Goal: Find specific page/section: Find specific page/section

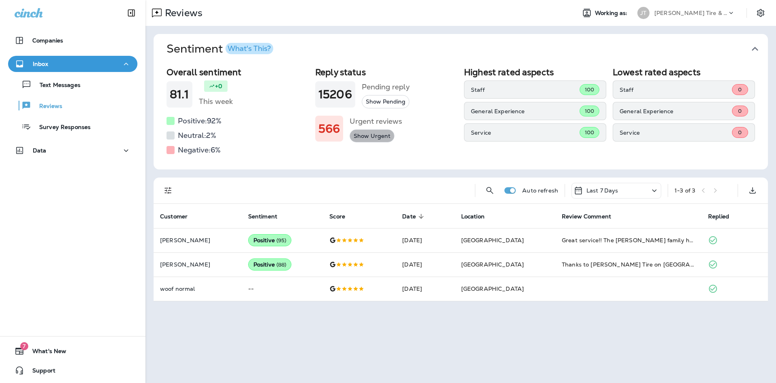
click at [371, 137] on button "Show Urgent" at bounding box center [372, 135] width 45 height 13
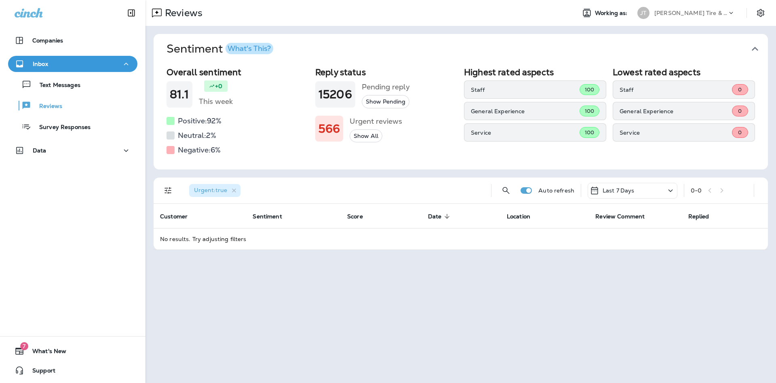
click at [673, 190] on icon at bounding box center [671, 190] width 4 height 2
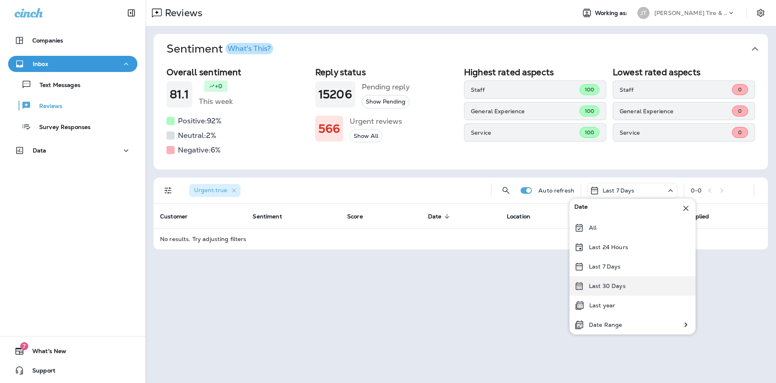
click at [619, 287] on p "Last 30 Days" at bounding box center [607, 286] width 37 height 6
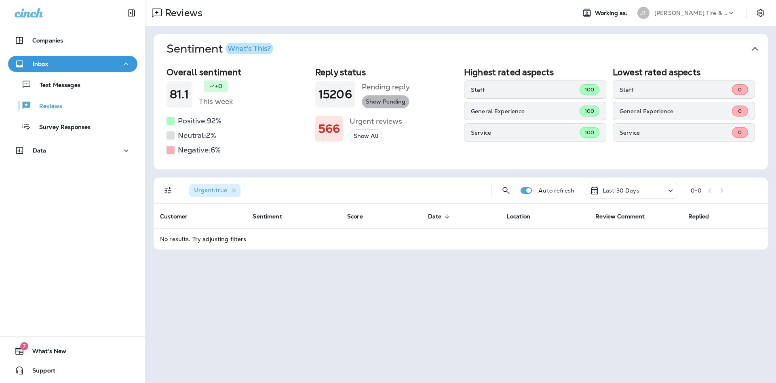
click at [384, 101] on button "Show Pending" at bounding box center [386, 101] width 48 height 13
click at [362, 134] on button "Show All" at bounding box center [366, 135] width 33 height 13
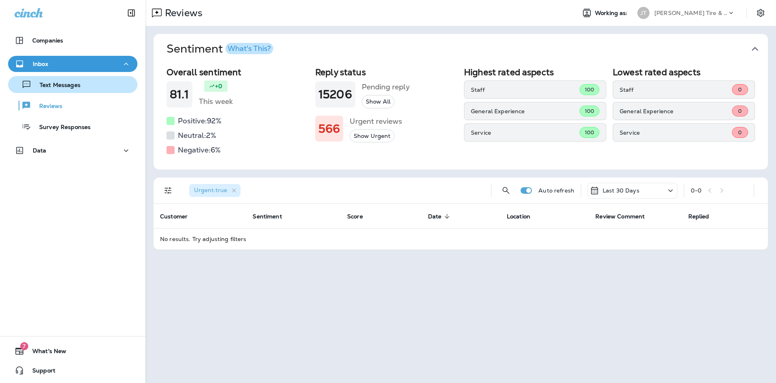
click at [60, 87] on p "Text Messages" at bounding box center [56, 86] width 49 height 8
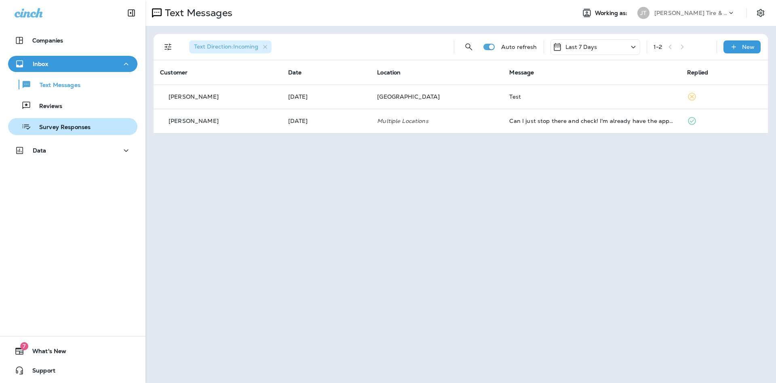
click at [75, 124] on p "Survey Responses" at bounding box center [60, 128] width 59 height 8
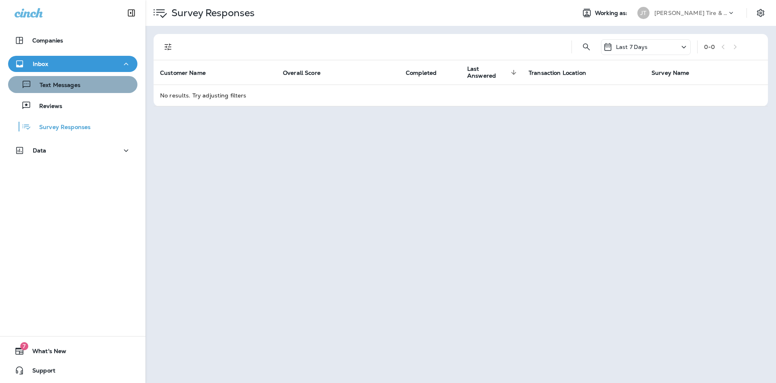
click at [60, 86] on p "Text Messages" at bounding box center [56, 86] width 49 height 8
